Goal: Manage account settings

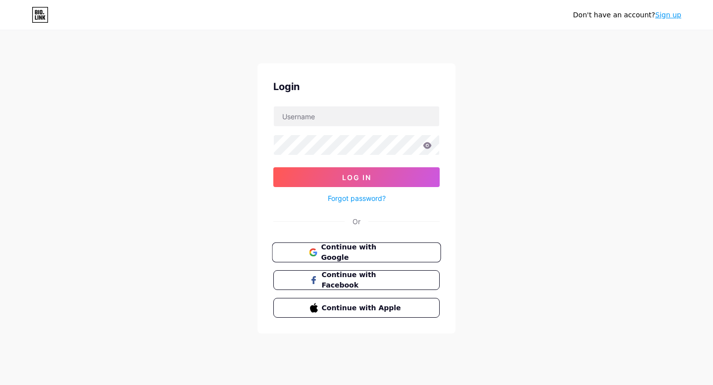
click at [344, 246] on button "Continue with Google" at bounding box center [356, 253] width 169 height 20
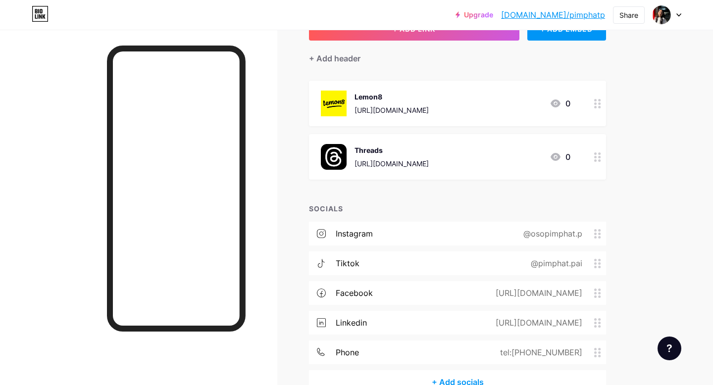
scroll to position [76, 0]
click at [646, 180] on div "Links Posts Design Subscribers NEW Stats Settings + ADD LINK + ADD EMBED + Add …" at bounding box center [324, 198] width 648 height 489
click at [556, 155] on icon at bounding box center [556, 157] width 10 height 8
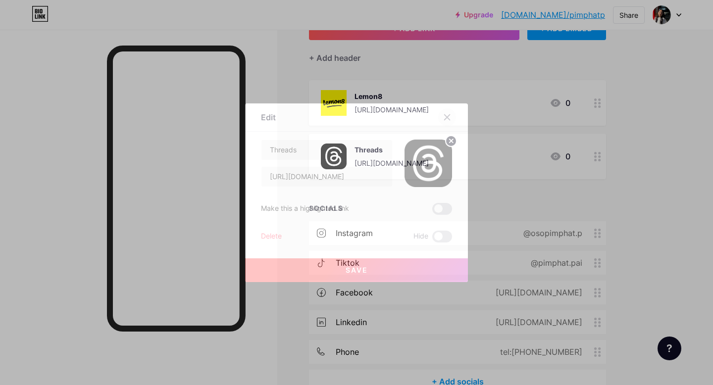
click at [447, 114] on icon at bounding box center [447, 117] width 8 height 8
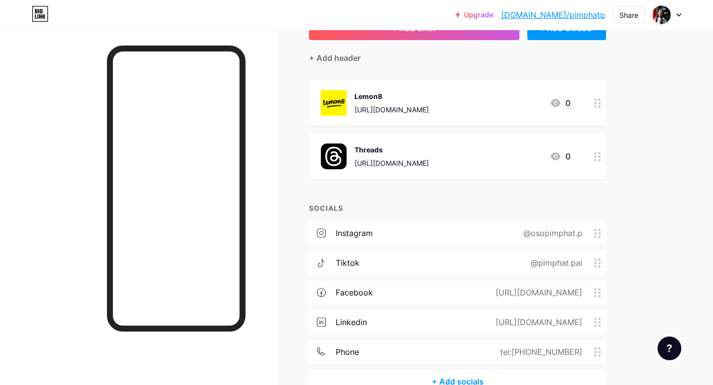
scroll to position [133, 0]
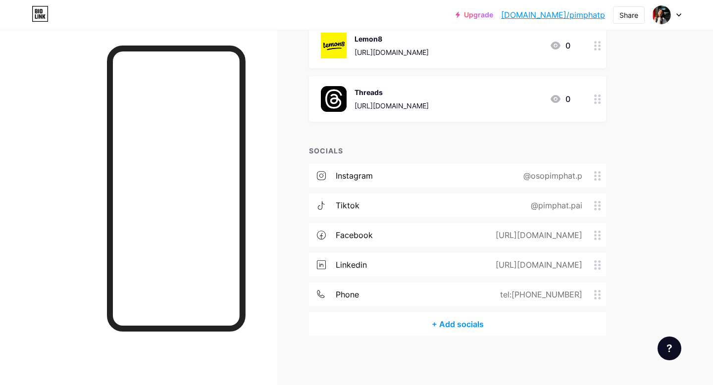
click at [637, 150] on div "Links Posts Design Subscribers NEW Stats Settings + ADD LINK + ADD EMBED + Add …" at bounding box center [324, 140] width 648 height 489
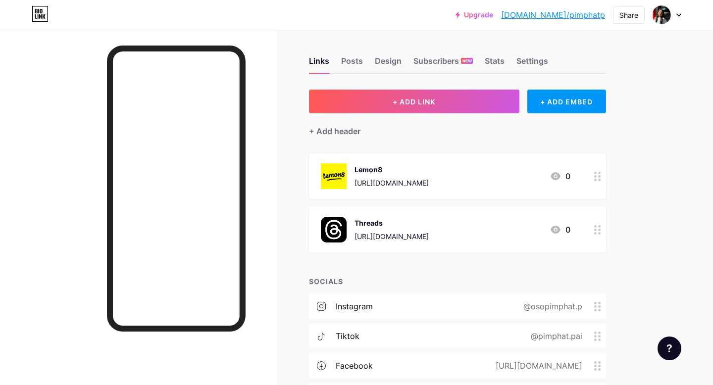
scroll to position [0, 0]
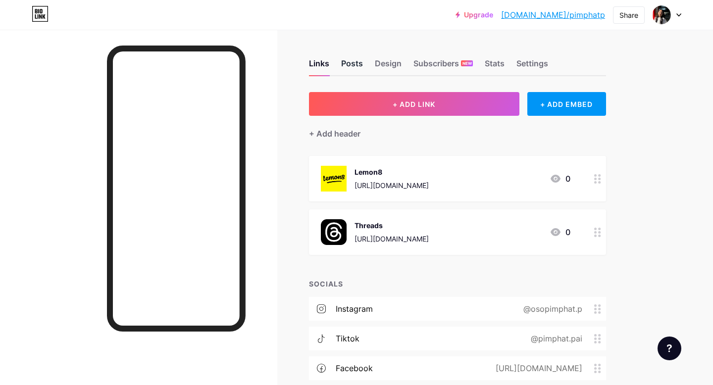
click at [356, 67] on div "Posts" at bounding box center [352, 66] width 22 height 18
click at [394, 58] on div "Design" at bounding box center [388, 66] width 27 height 18
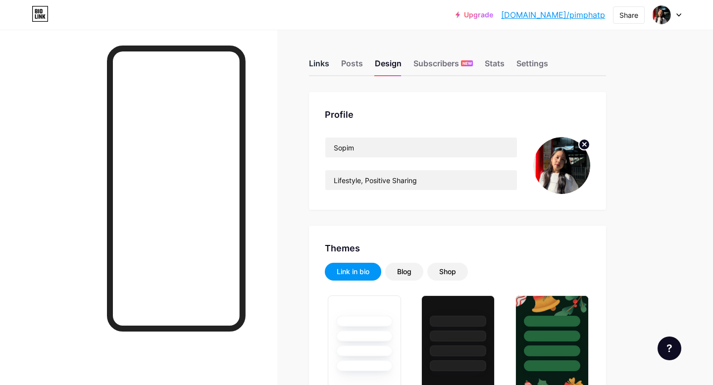
click at [318, 58] on div "Links" at bounding box center [319, 66] width 20 height 18
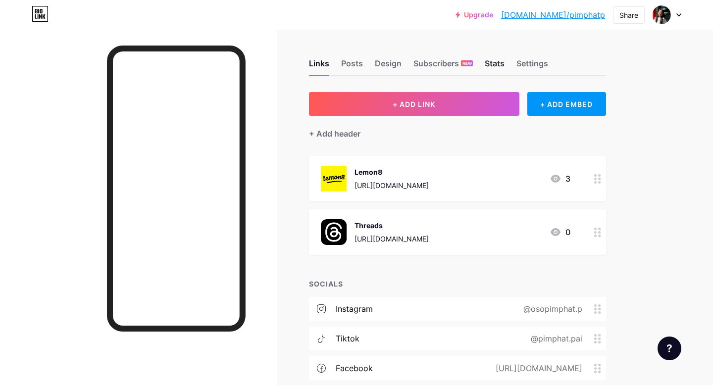
click at [495, 60] on div "Stats" at bounding box center [495, 66] width 20 height 18
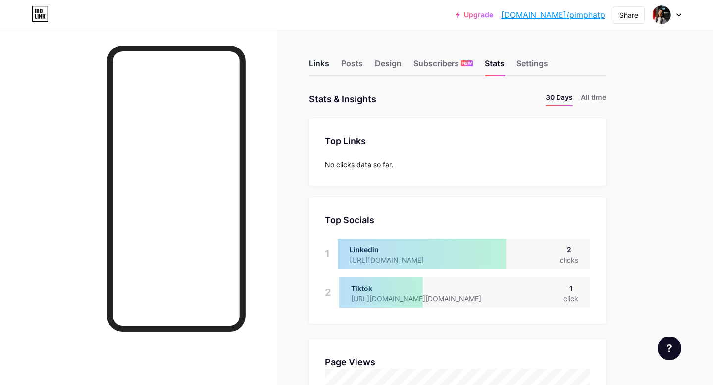
click at [319, 60] on div "Links" at bounding box center [319, 66] width 20 height 18
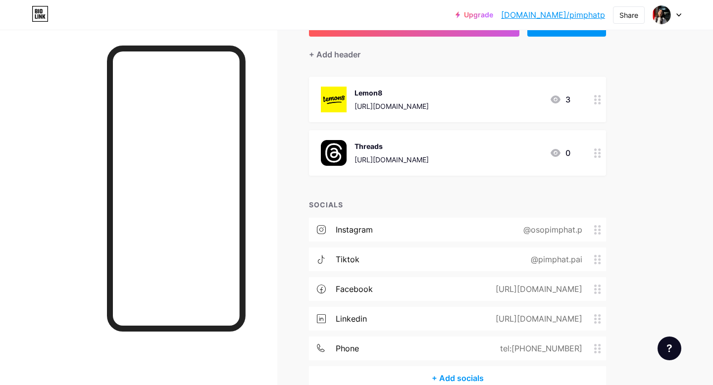
scroll to position [133, 0]
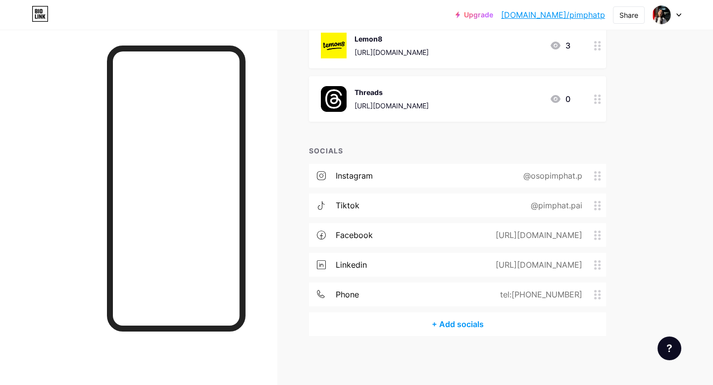
click at [556, 204] on div "@pimphat.pai" at bounding box center [554, 206] width 79 height 12
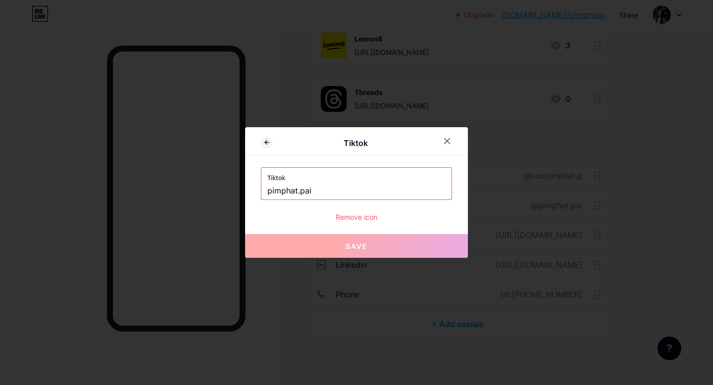
click at [405, 189] on input "pimphat.pai" at bounding box center [356, 191] width 178 height 17
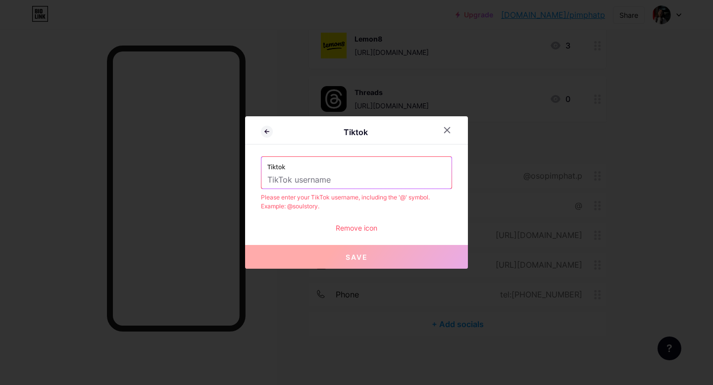
paste input "pimphat.pai"
click at [352, 260] on span "Save" at bounding box center [357, 257] width 22 height 8
click at [333, 183] on input "pimphat.pai" at bounding box center [356, 180] width 178 height 17
click at [270, 183] on input "pimphat.pai" at bounding box center [356, 180] width 178 height 17
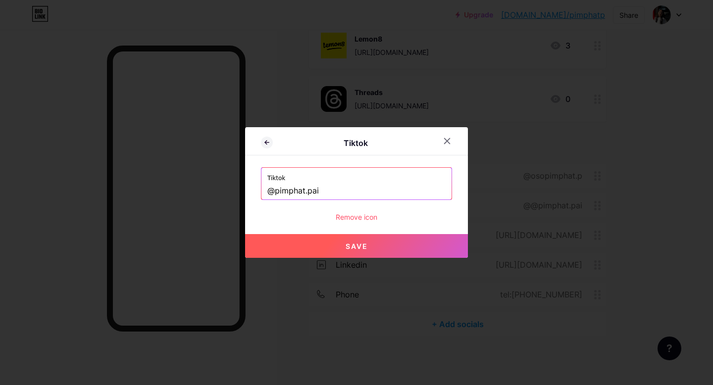
click at [325, 247] on button "Save" at bounding box center [356, 246] width 223 height 24
type input "[URL][DOMAIN_NAME][DOMAIN_NAME]"
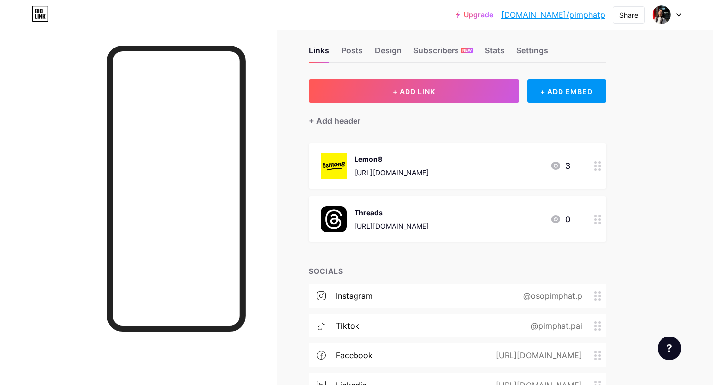
scroll to position [0, 0]
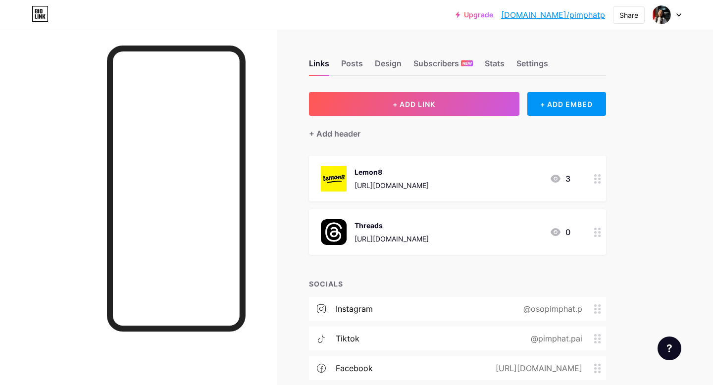
click at [564, 175] on div "3" at bounding box center [560, 179] width 21 height 12
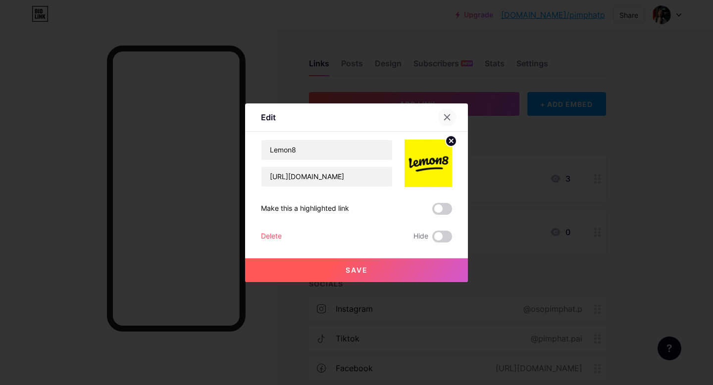
click at [454, 114] on div at bounding box center [447, 117] width 18 height 18
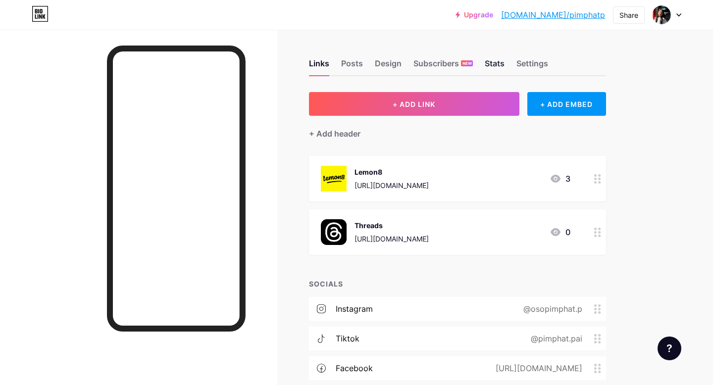
click at [494, 59] on div "Stats" at bounding box center [495, 66] width 20 height 18
